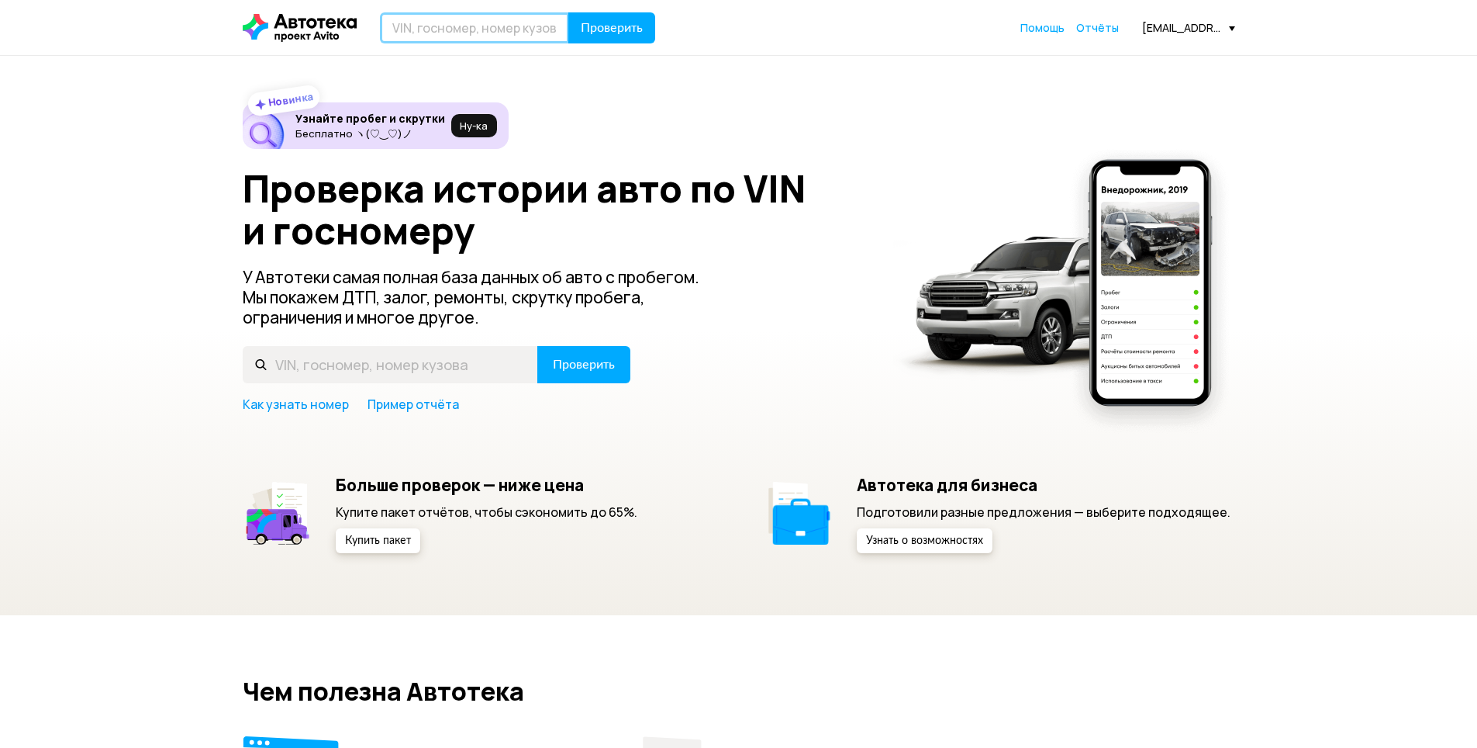
click at [509, 33] on input "text" at bounding box center [474, 27] width 189 height 31
click at [1112, 23] on span "Отчёты" at bounding box center [1098, 27] width 43 height 15
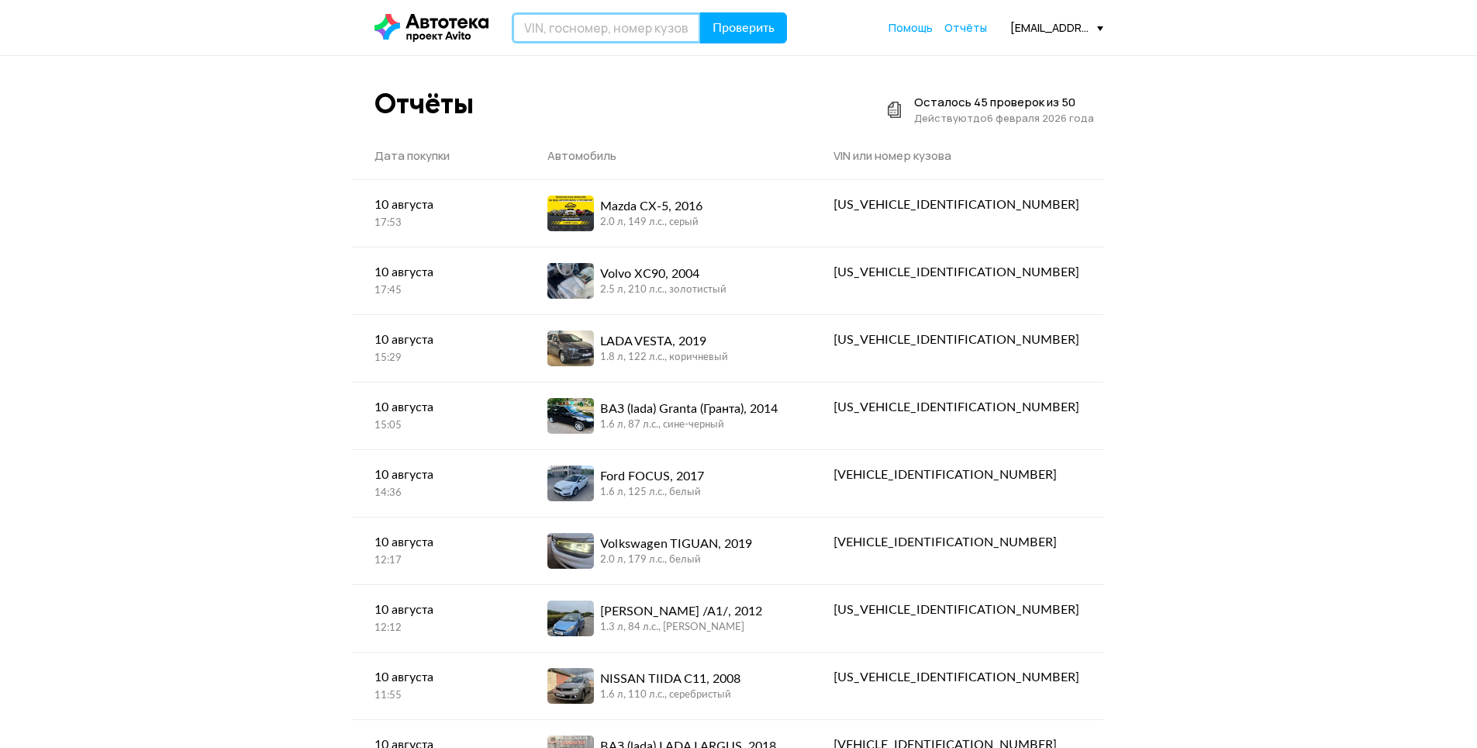
click at [645, 32] on input "text" at bounding box center [606, 27] width 189 height 31
paste input "[US_VEHICLE_IDENTIFICATION_NUMBER]"
type input "[US_VEHICLE_IDENTIFICATION_NUMBER]"
click at [769, 19] on button "Проверить" at bounding box center [743, 27] width 87 height 31
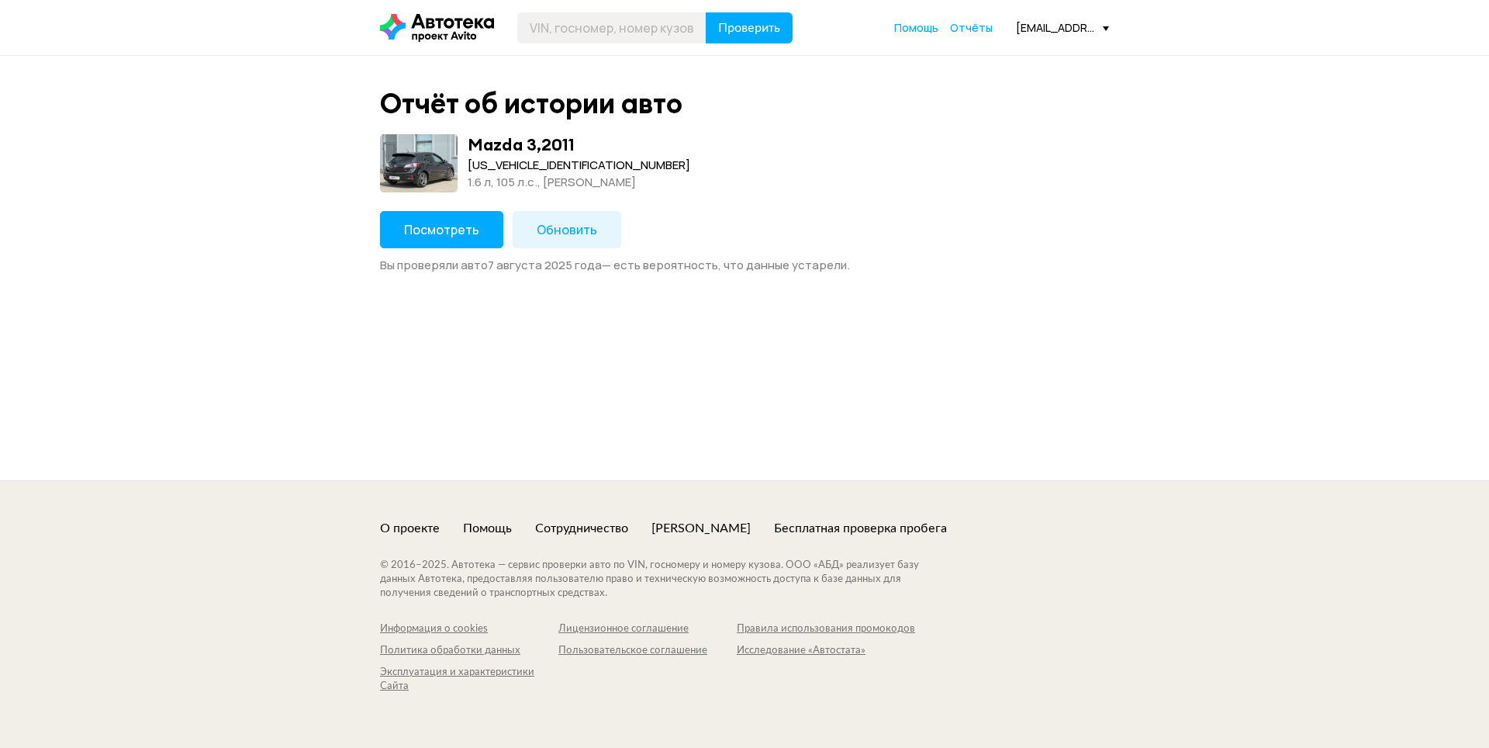
click at [476, 244] on button "Посмотреть" at bounding box center [441, 229] width 123 height 37
